Goal: Check status: Check status

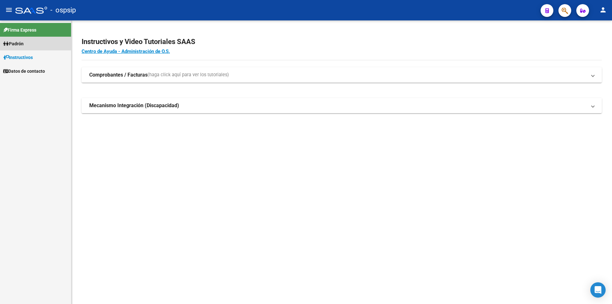
click at [33, 41] on link "Padrón" at bounding box center [35, 44] width 71 height 14
click at [34, 68] on link "Análisis Afiliado" at bounding box center [35, 71] width 71 height 14
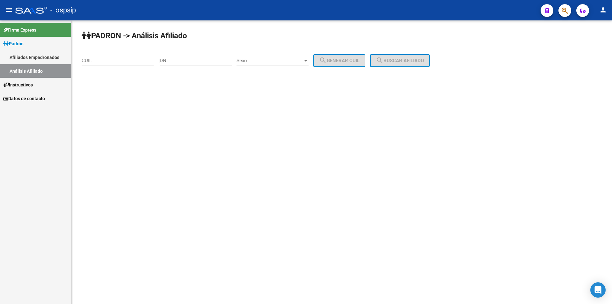
click at [97, 59] on input "CUIL" at bounding box center [118, 61] width 72 height 6
paste input "20-40971837-0"
type input "20-40971837-0"
click at [413, 64] on button "search Buscar afiliado" at bounding box center [400, 60] width 60 height 13
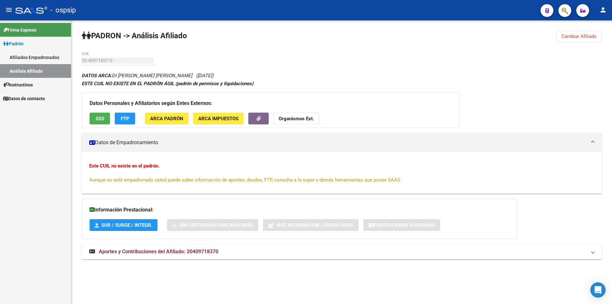
click at [103, 119] on span "SSS" at bounding box center [100, 119] width 9 height 6
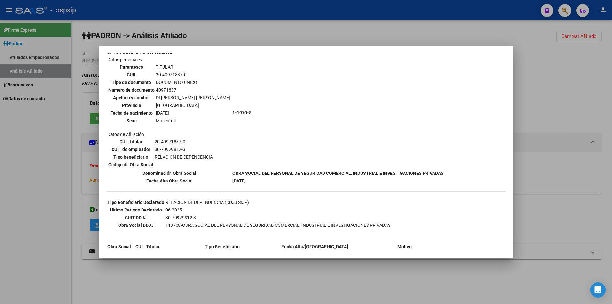
scroll to position [58, 0]
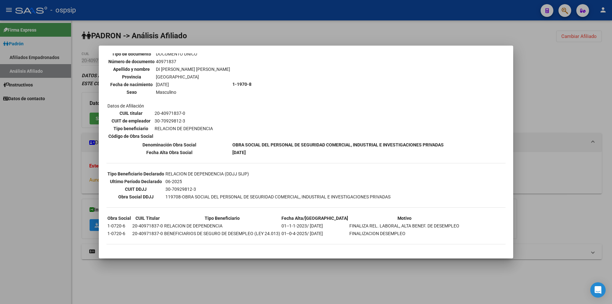
click at [78, 135] on div at bounding box center [306, 152] width 612 height 304
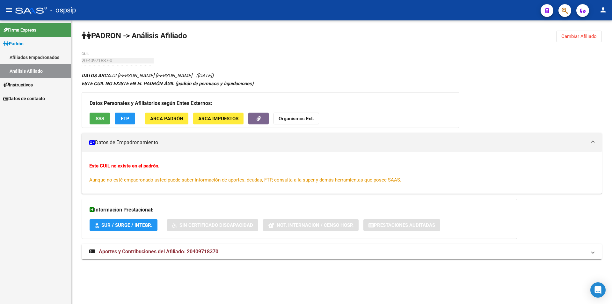
click at [46, 57] on link "Afiliados Empadronados" at bounding box center [35, 57] width 71 height 14
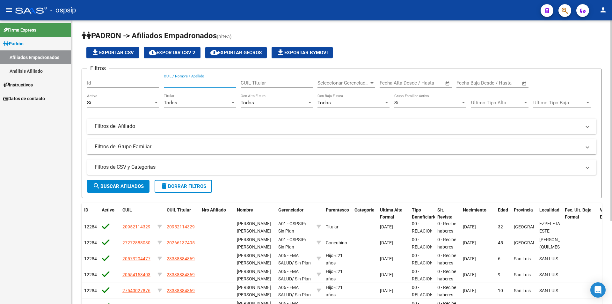
click at [175, 85] on input "CUIL / Nombre / Apellido" at bounding box center [200, 83] width 72 height 6
paste input "20409718370"
type input "20409718370"
click at [128, 181] on button "search Buscar Afiliados" at bounding box center [118, 186] width 63 height 13
